Goal: Transaction & Acquisition: Purchase product/service

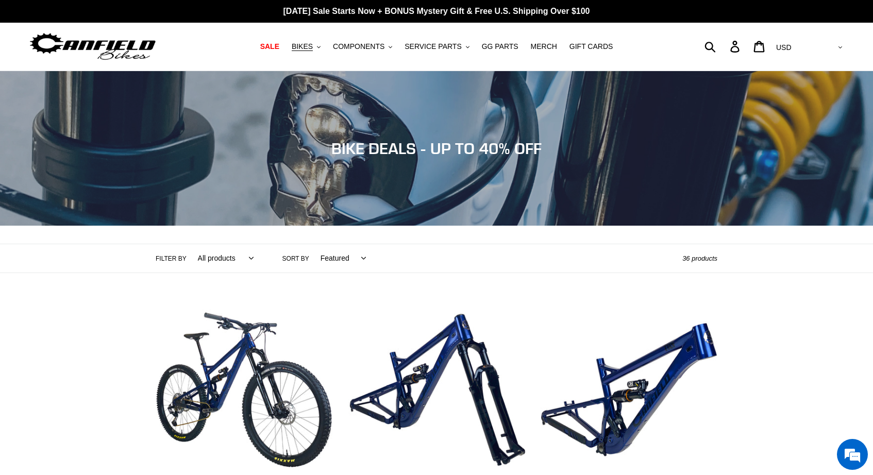
click at [307, 54] on nav "SALE BIKES .cls-1{fill:#231f20} SHOP ALL BIKES SHOP DEMO BIKES - On SALE Now! J…" at bounding box center [436, 47] width 408 height 48
click at [312, 49] on span "BIKES" at bounding box center [302, 46] width 21 height 9
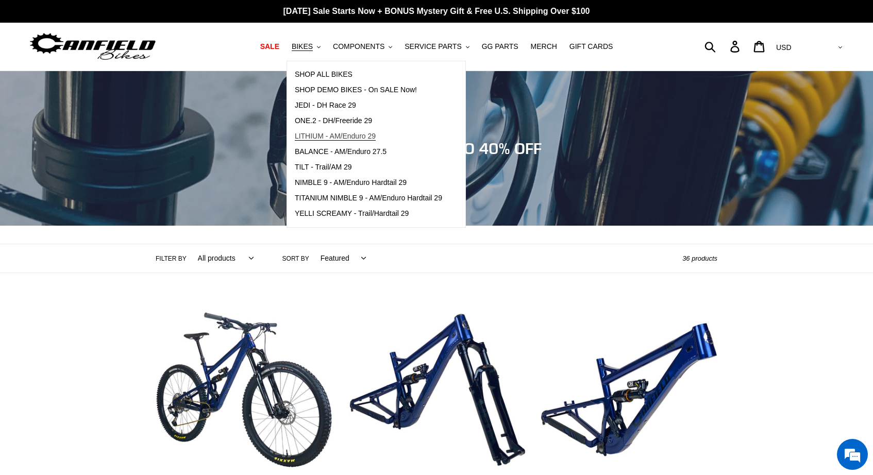
click at [337, 134] on span "LITHIUM - AM/Enduro 29" at bounding box center [335, 136] width 81 height 9
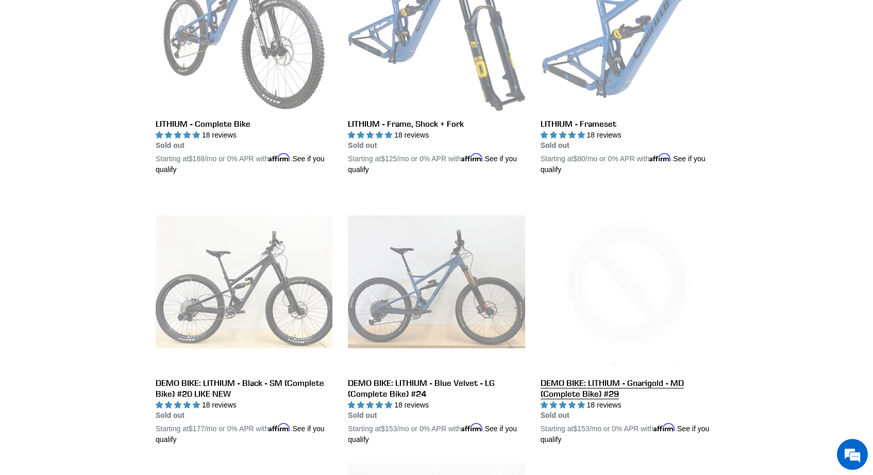
scroll to position [363, 0]
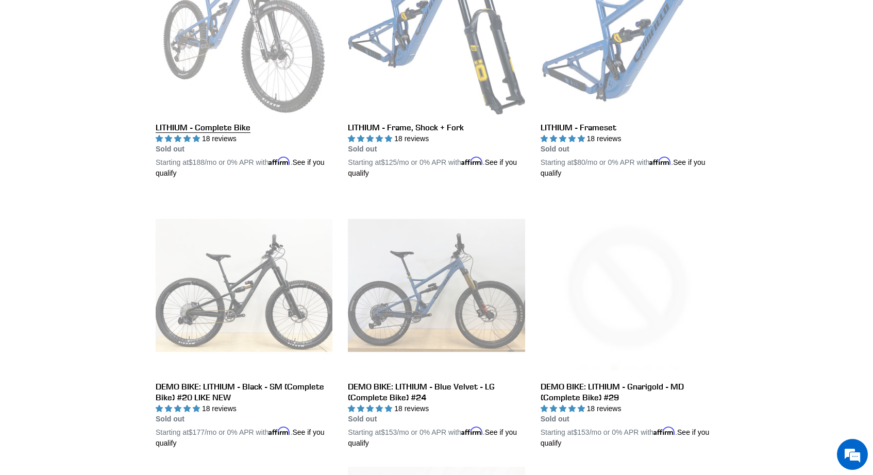
click at [239, 126] on link "LITHIUM - Complete Bike" at bounding box center [244, 58] width 177 height 241
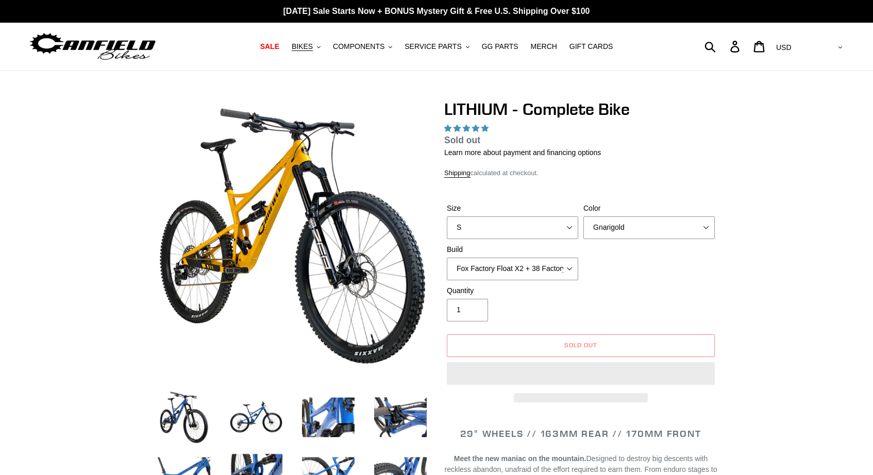
select select "highest-rating"
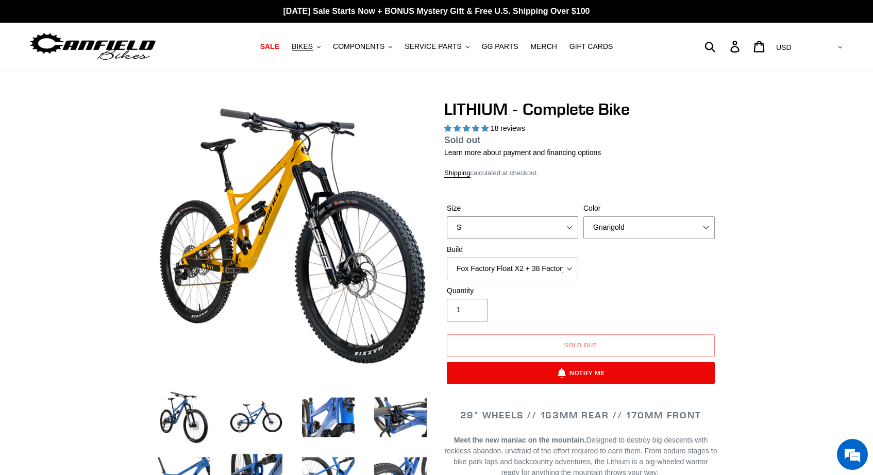
click at [491, 231] on select "S M L XL" at bounding box center [512, 227] width 131 height 23
click at [447, 229] on select "S M L XL" at bounding box center [512, 227] width 131 height 23
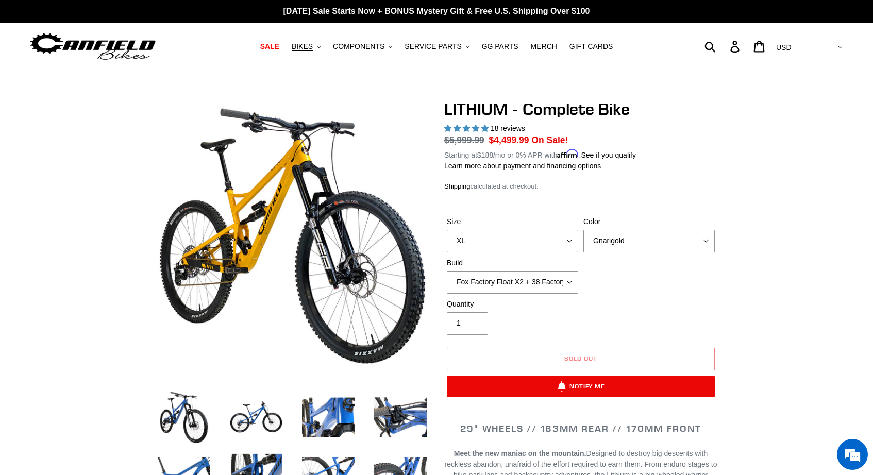
click at [495, 239] on select "S M L XL" at bounding box center [512, 241] width 131 height 23
select select "L"
click at [447, 230] on select "S M L XL" at bounding box center [512, 241] width 131 height 23
click at [616, 242] on select "Gnarigold Blue Velvet Stealth Black" at bounding box center [648, 241] width 131 height 23
click at [572, 279] on select "Fox Factory Float X2 + 38 Factory Grip 2 170 + SRAM GX Fox Factory Float X2 + 3…" at bounding box center [512, 282] width 131 height 23
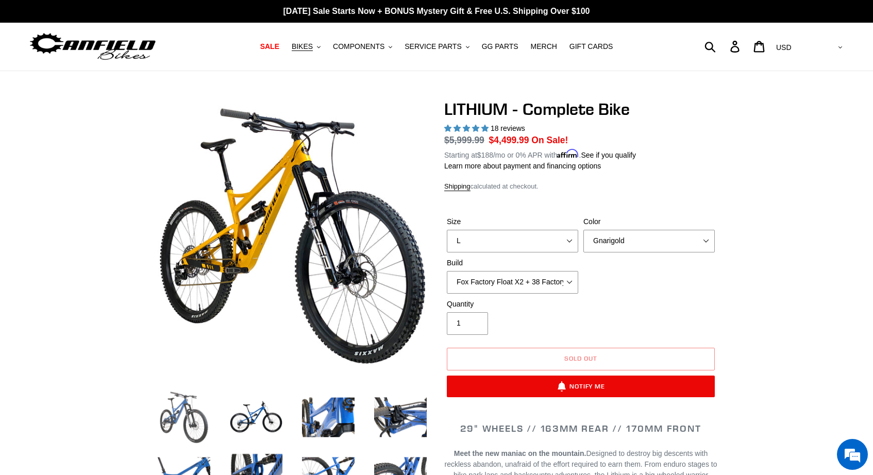
click at [190, 417] on img at bounding box center [184, 417] width 57 height 57
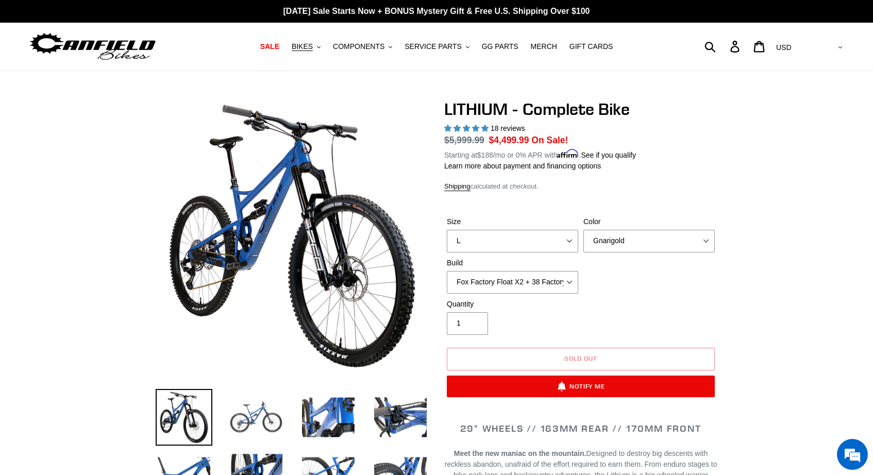
click at [242, 410] on img at bounding box center [256, 417] width 57 height 57
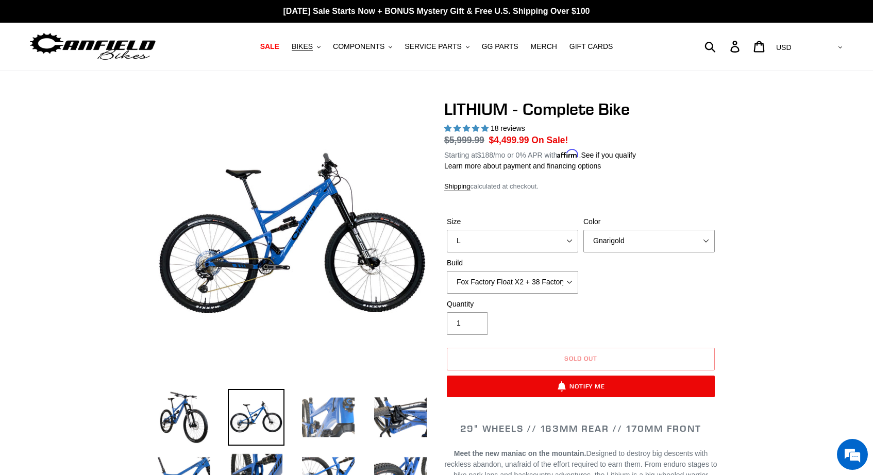
click at [319, 418] on img at bounding box center [328, 417] width 57 height 57
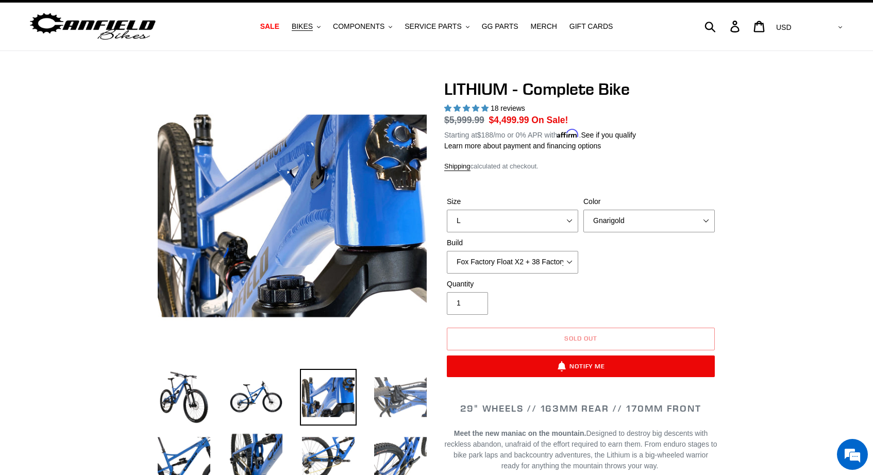
scroll to position [23, 0]
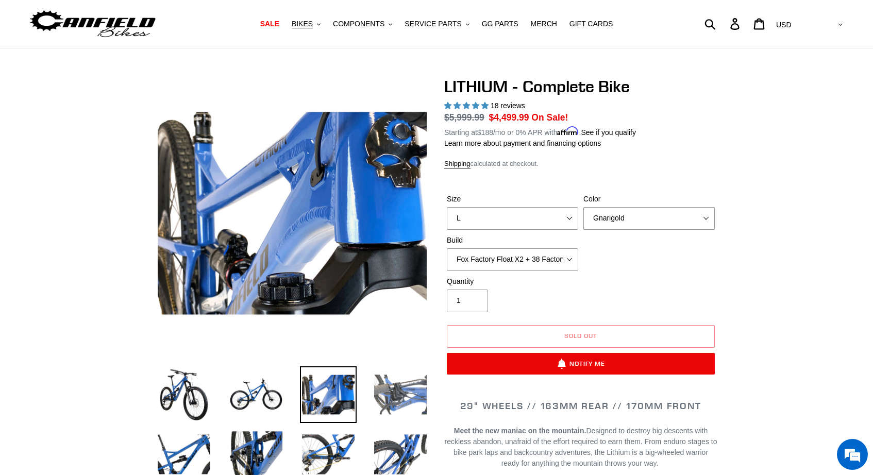
click at [393, 402] on img at bounding box center [400, 394] width 57 height 57
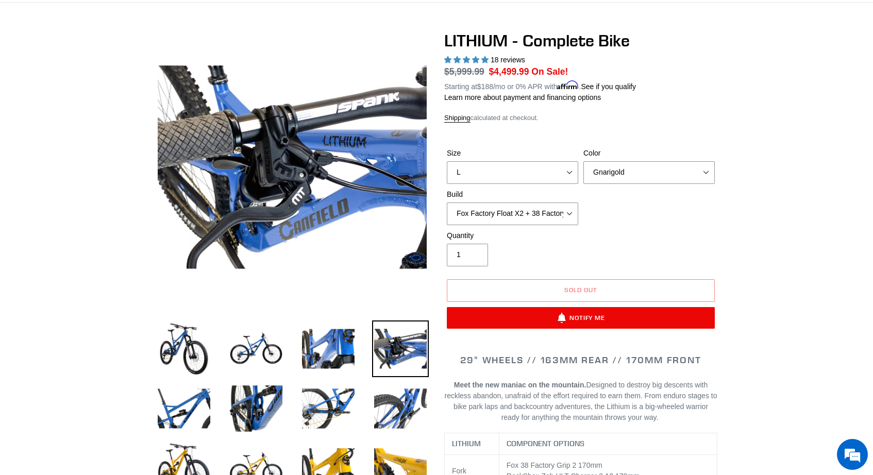
scroll to position [71, 0]
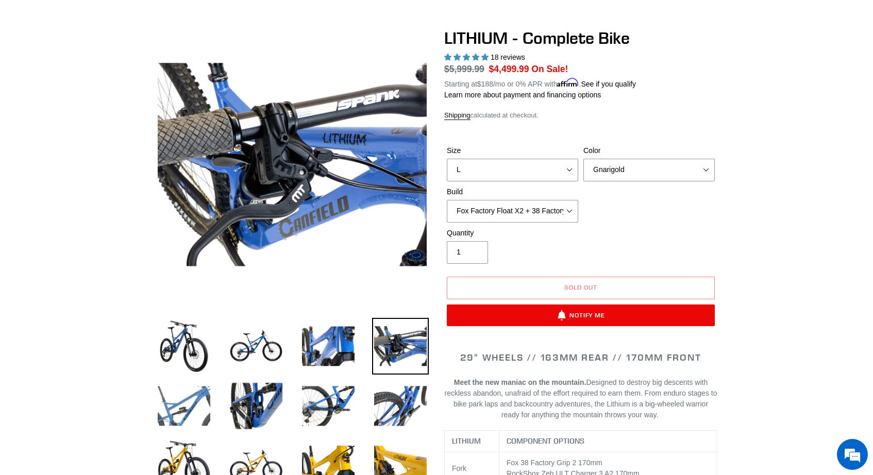
click at [184, 407] on img at bounding box center [184, 406] width 57 height 57
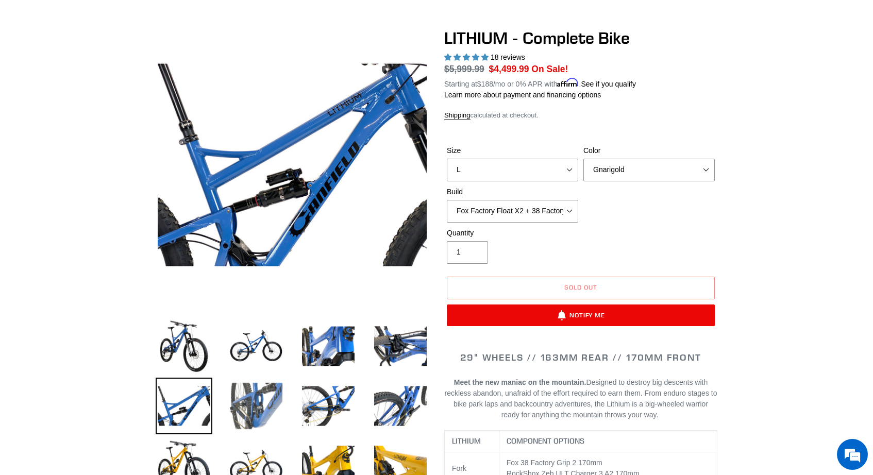
click at [248, 411] on img at bounding box center [256, 406] width 57 height 57
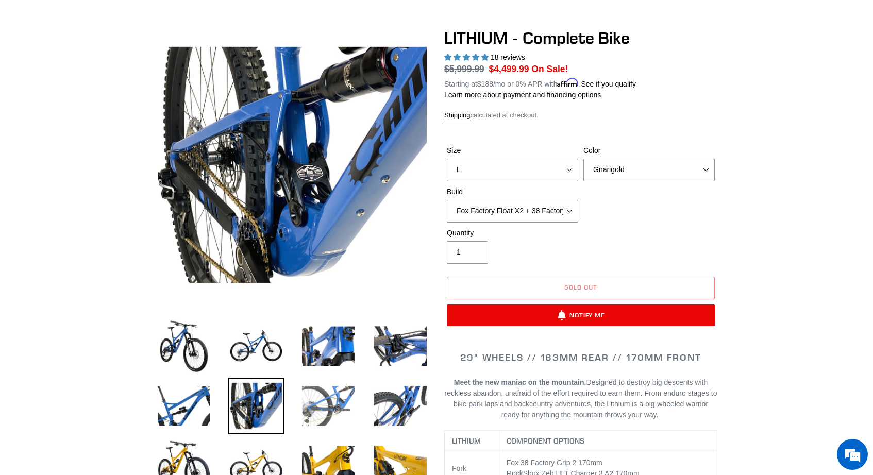
click at [333, 415] on img at bounding box center [328, 406] width 57 height 57
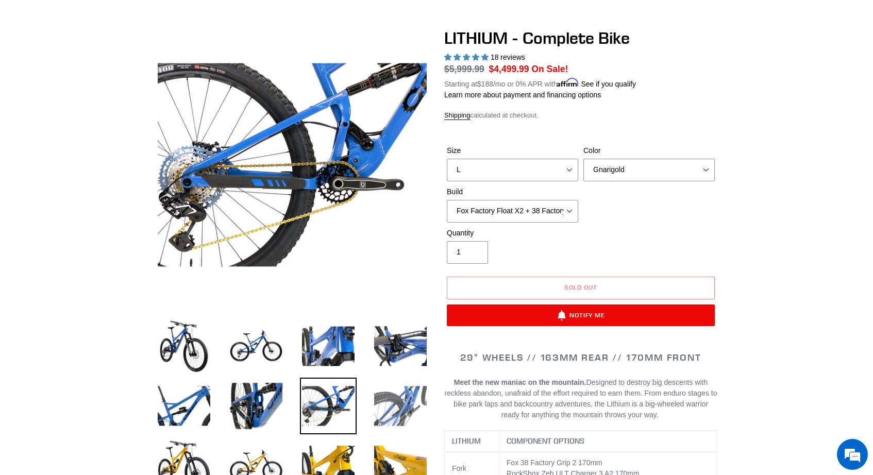
click at [383, 411] on img at bounding box center [400, 406] width 57 height 57
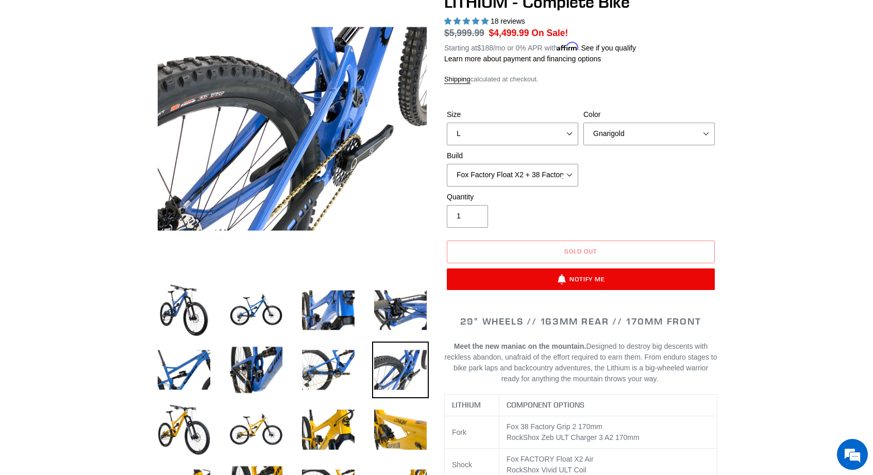
scroll to position [110, 0]
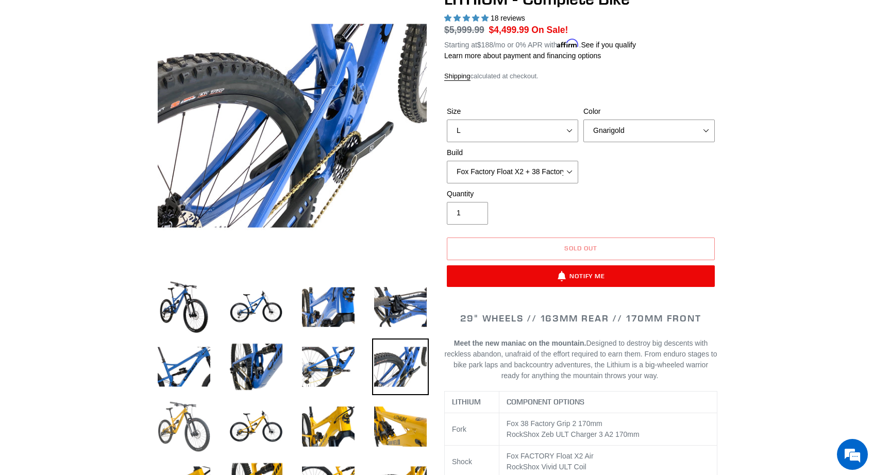
click at [176, 431] on img at bounding box center [184, 426] width 57 height 57
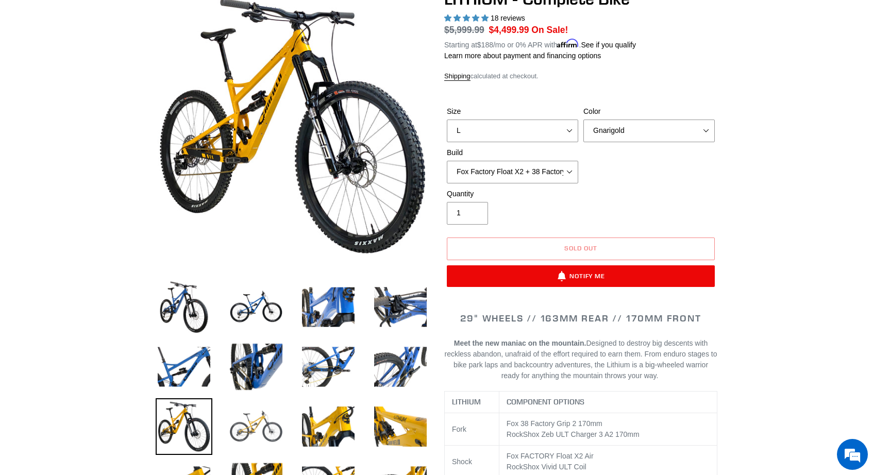
click at [251, 426] on img at bounding box center [256, 426] width 57 height 57
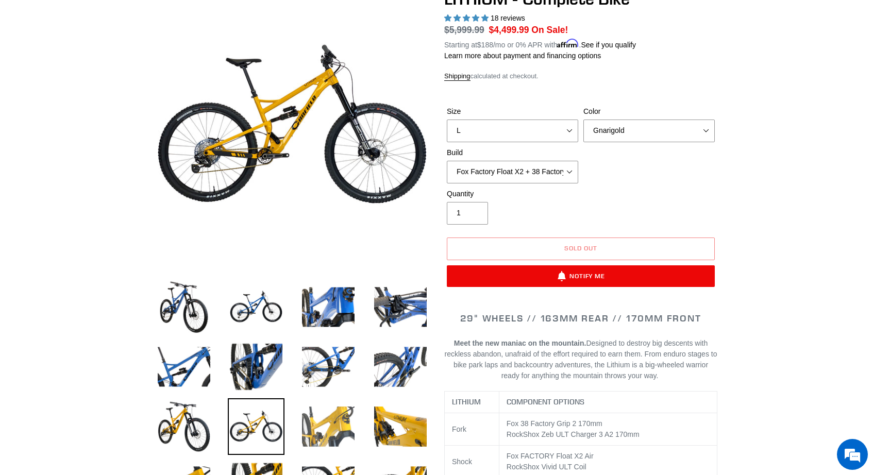
click at [314, 431] on img at bounding box center [328, 426] width 57 height 57
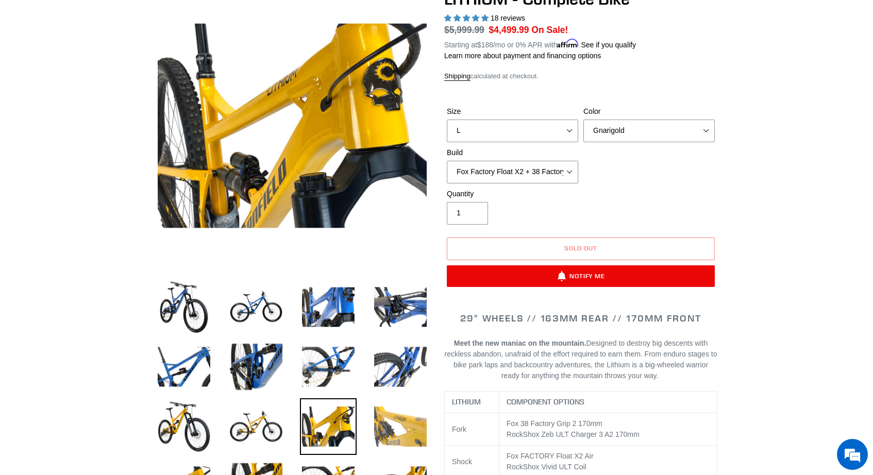
click at [411, 429] on img at bounding box center [400, 426] width 57 height 57
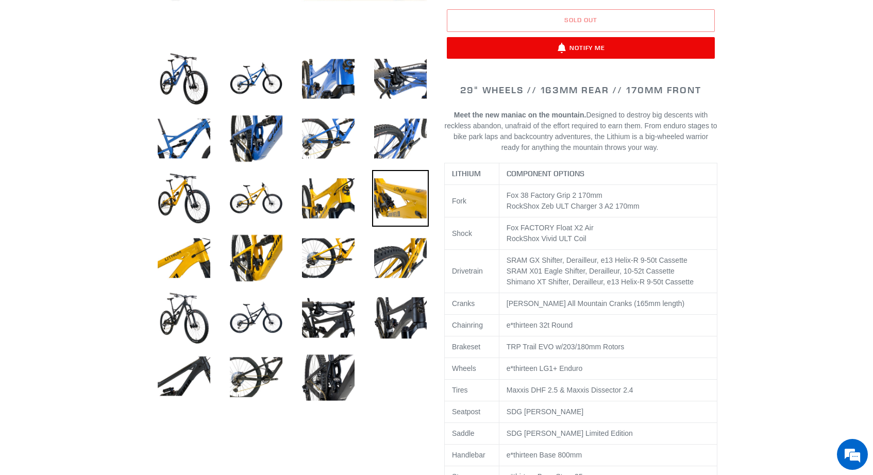
scroll to position [337, 0]
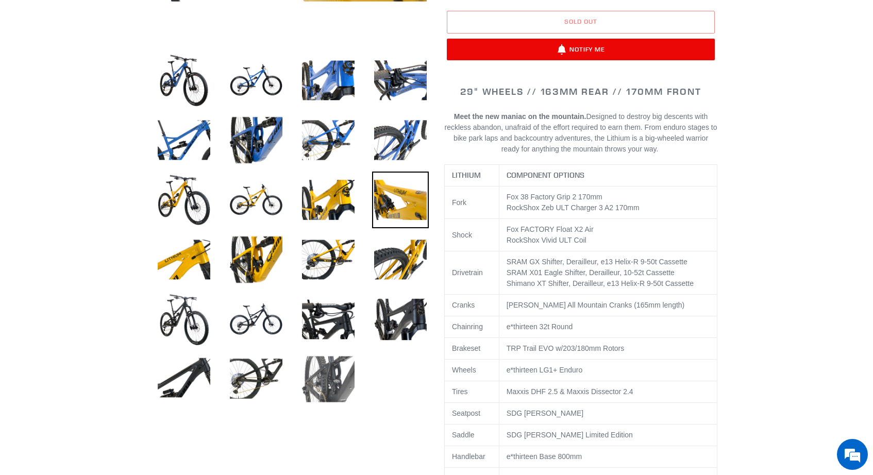
click at [319, 375] on img at bounding box center [328, 379] width 57 height 57
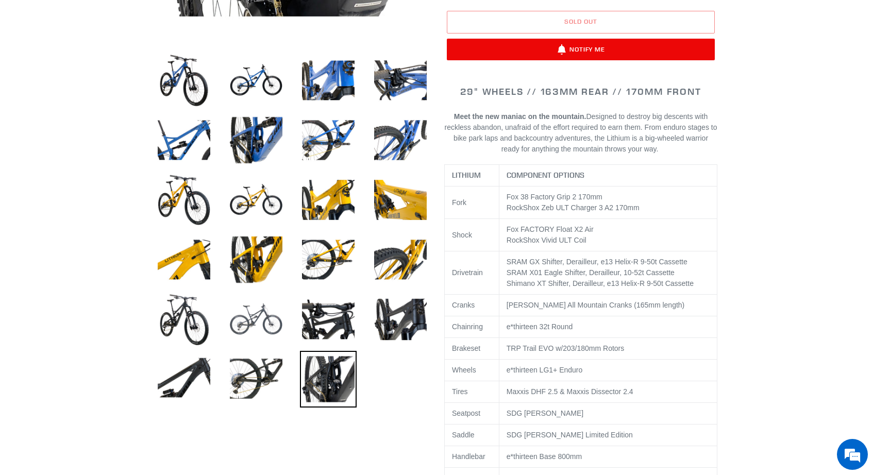
click at [267, 316] on img at bounding box center [256, 319] width 57 height 57
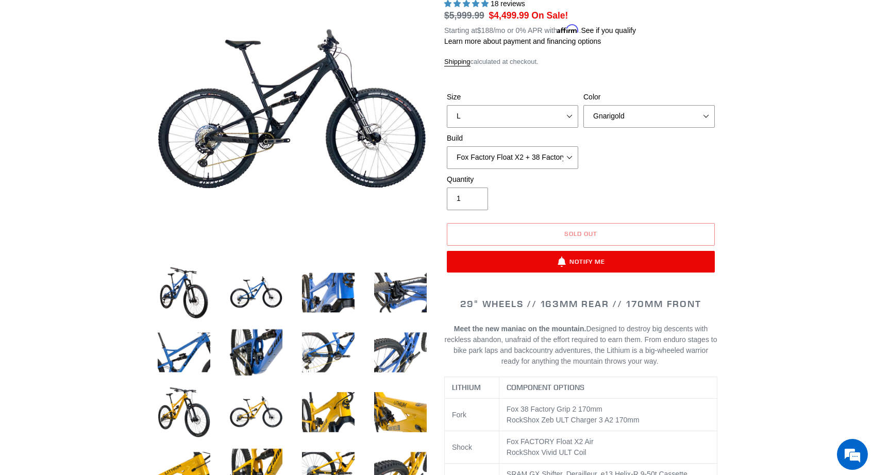
scroll to position [0, 0]
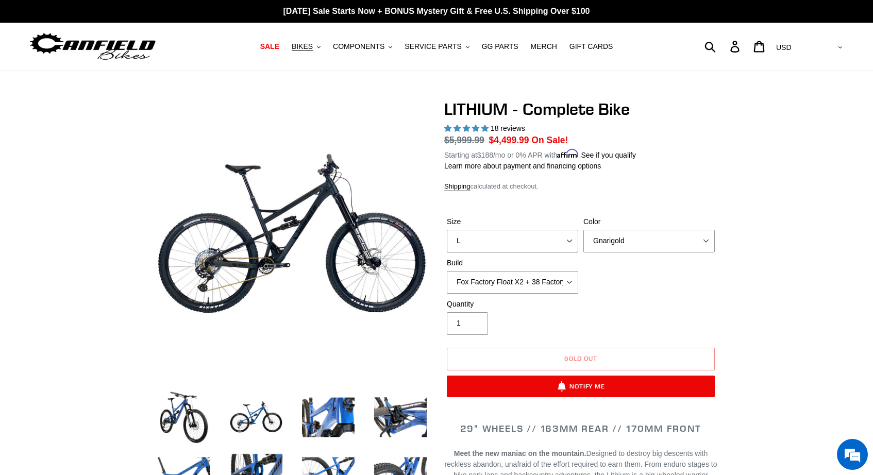
click at [568, 242] on select "S M L XL" at bounding box center [512, 241] width 131 height 23
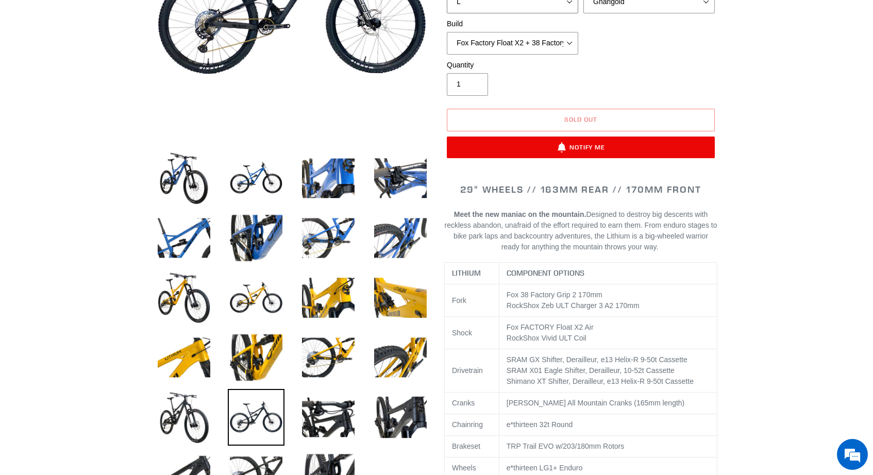
scroll to position [243, 0]
